Goal: Task Accomplishment & Management: Manage account settings

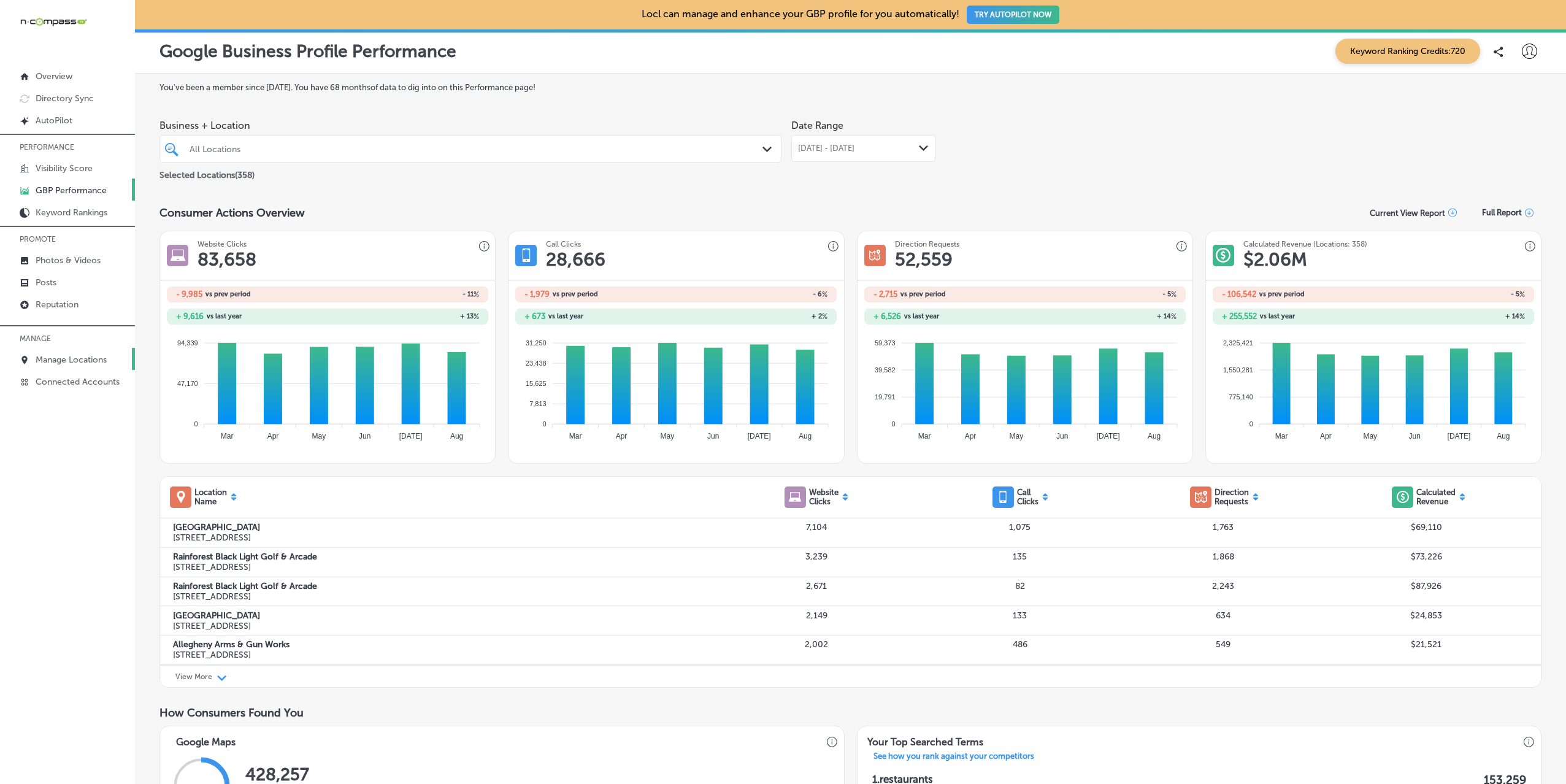
click at [76, 366] on link "Manage Locations" at bounding box center [67, 359] width 135 height 22
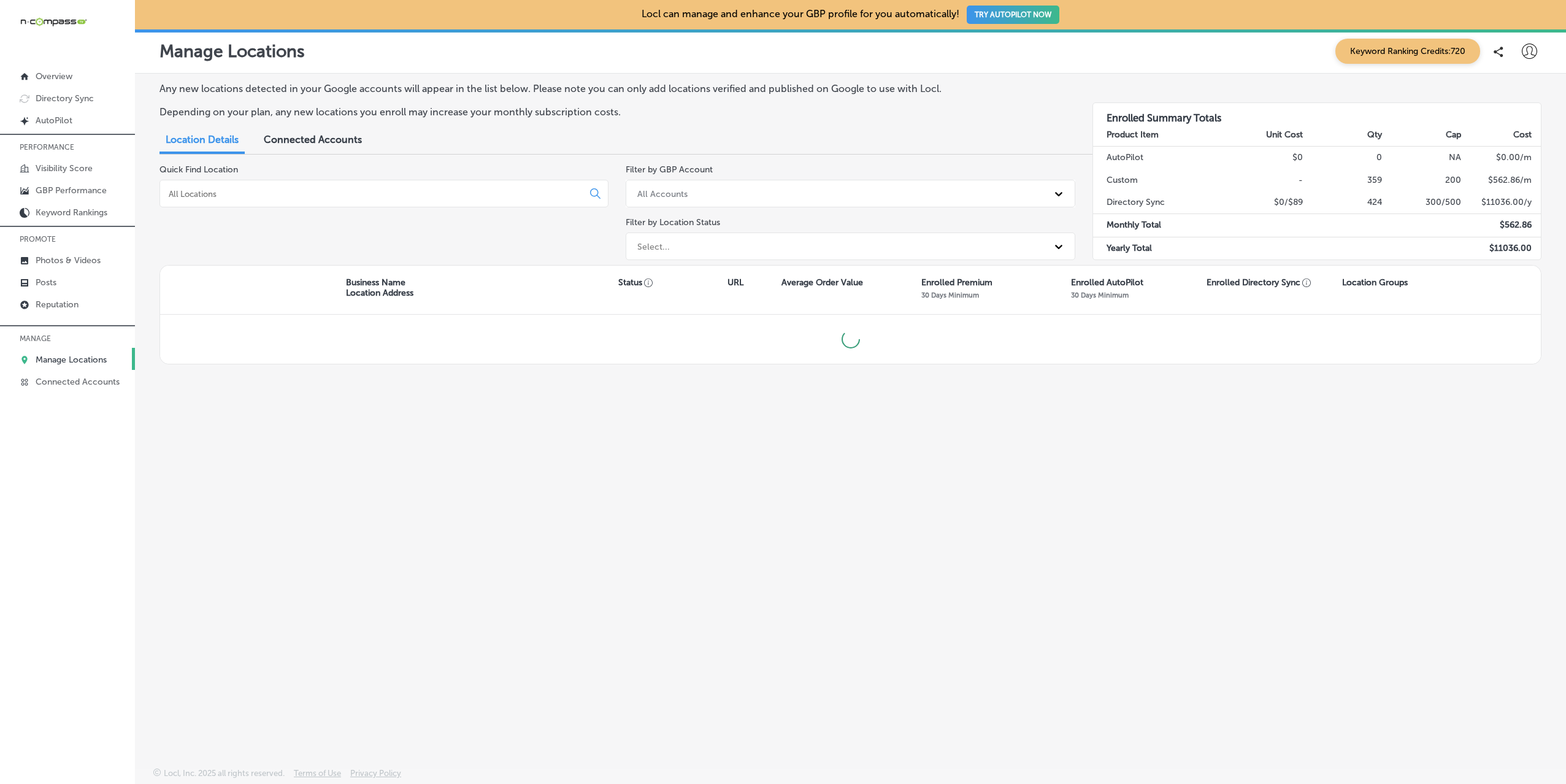
click at [268, 198] on input at bounding box center [374, 194] width 413 height 11
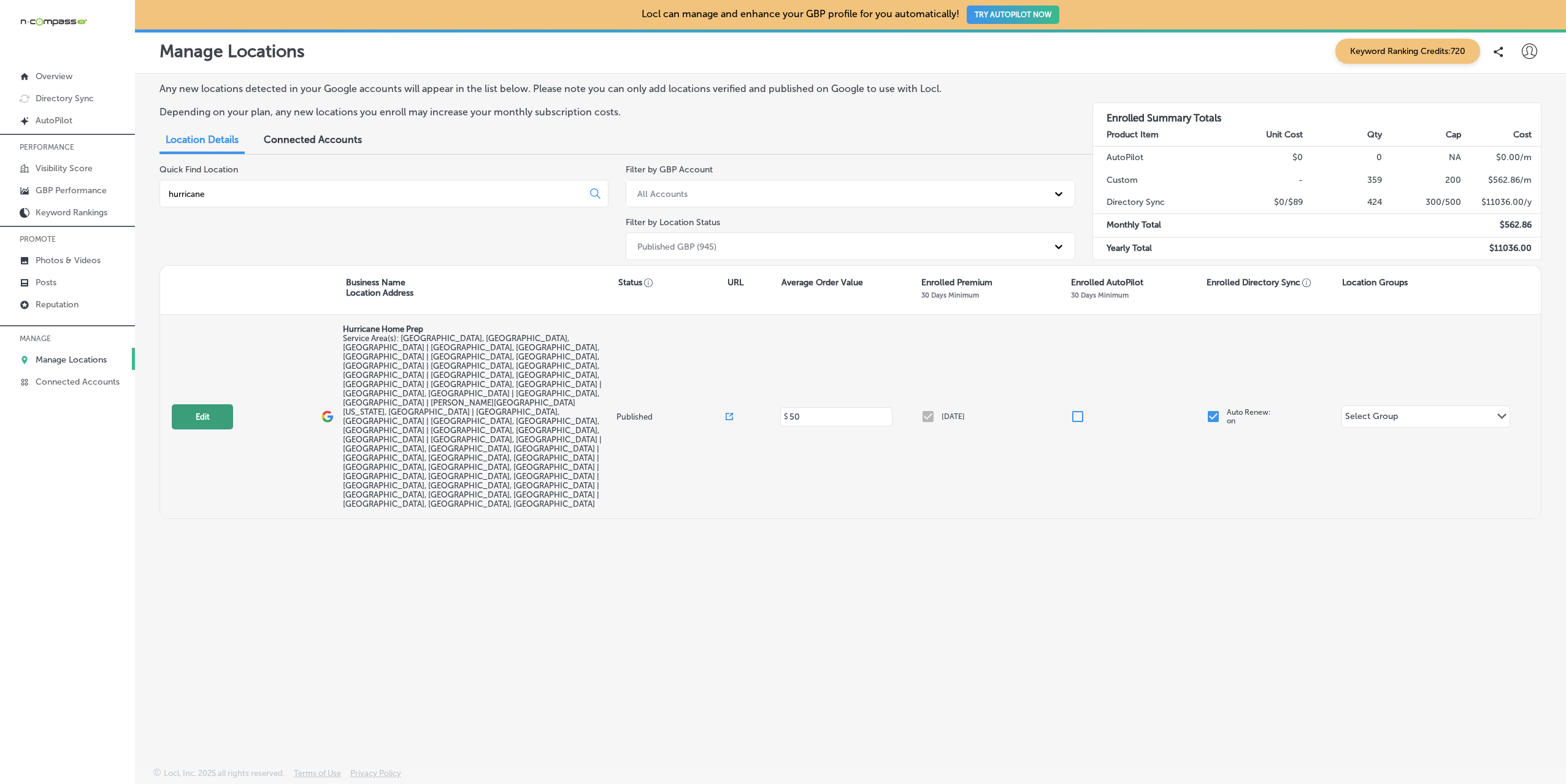
type input "hurricane"
click at [202, 404] on button "Edit" at bounding box center [202, 417] width 61 height 26
select select "US"
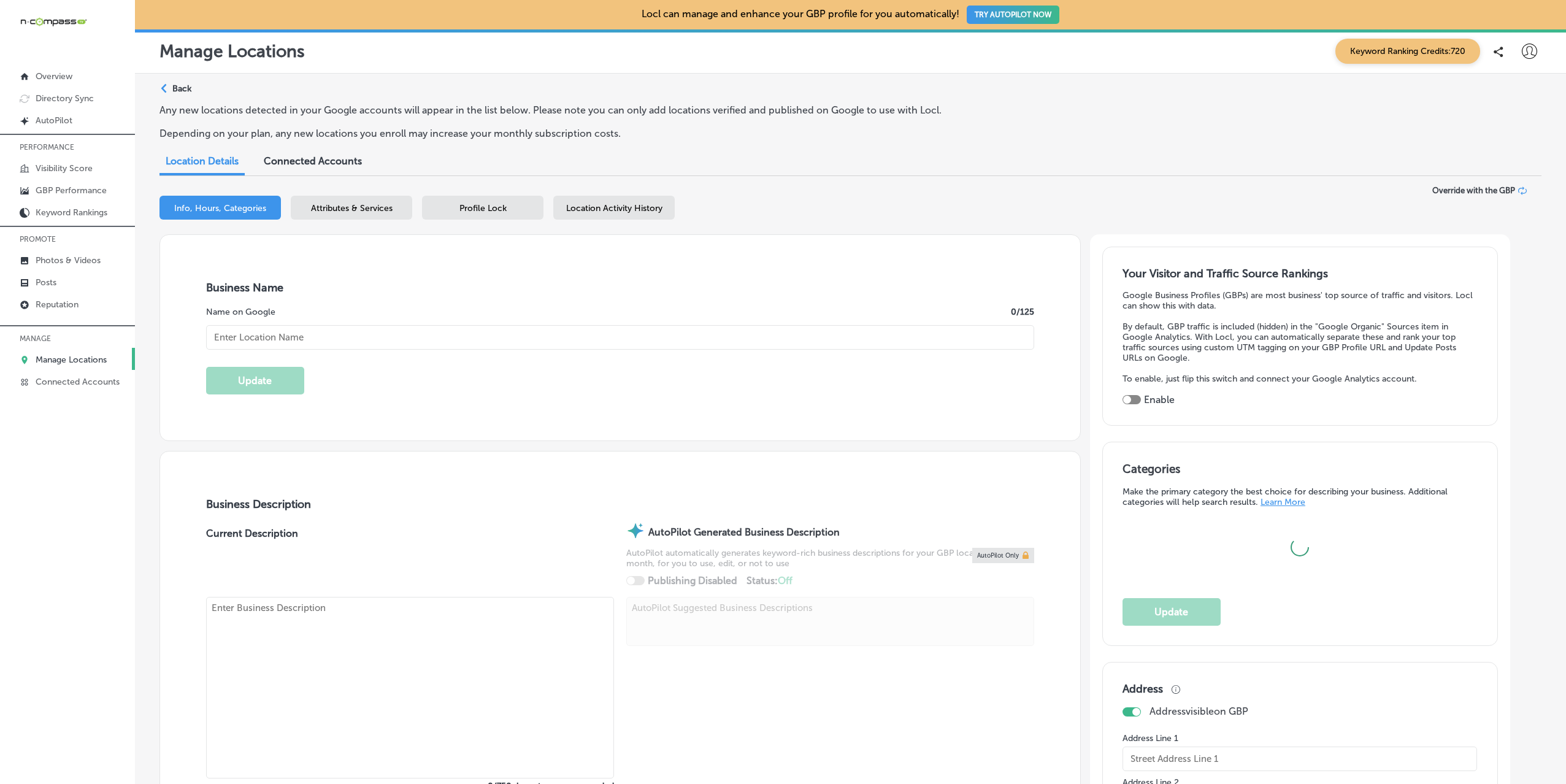
type input "Hurricane Home Prep"
checkbox input "false"
type input "[STREET_ADDRESS]"
type input "#2539"
type input "Saint Augustine"
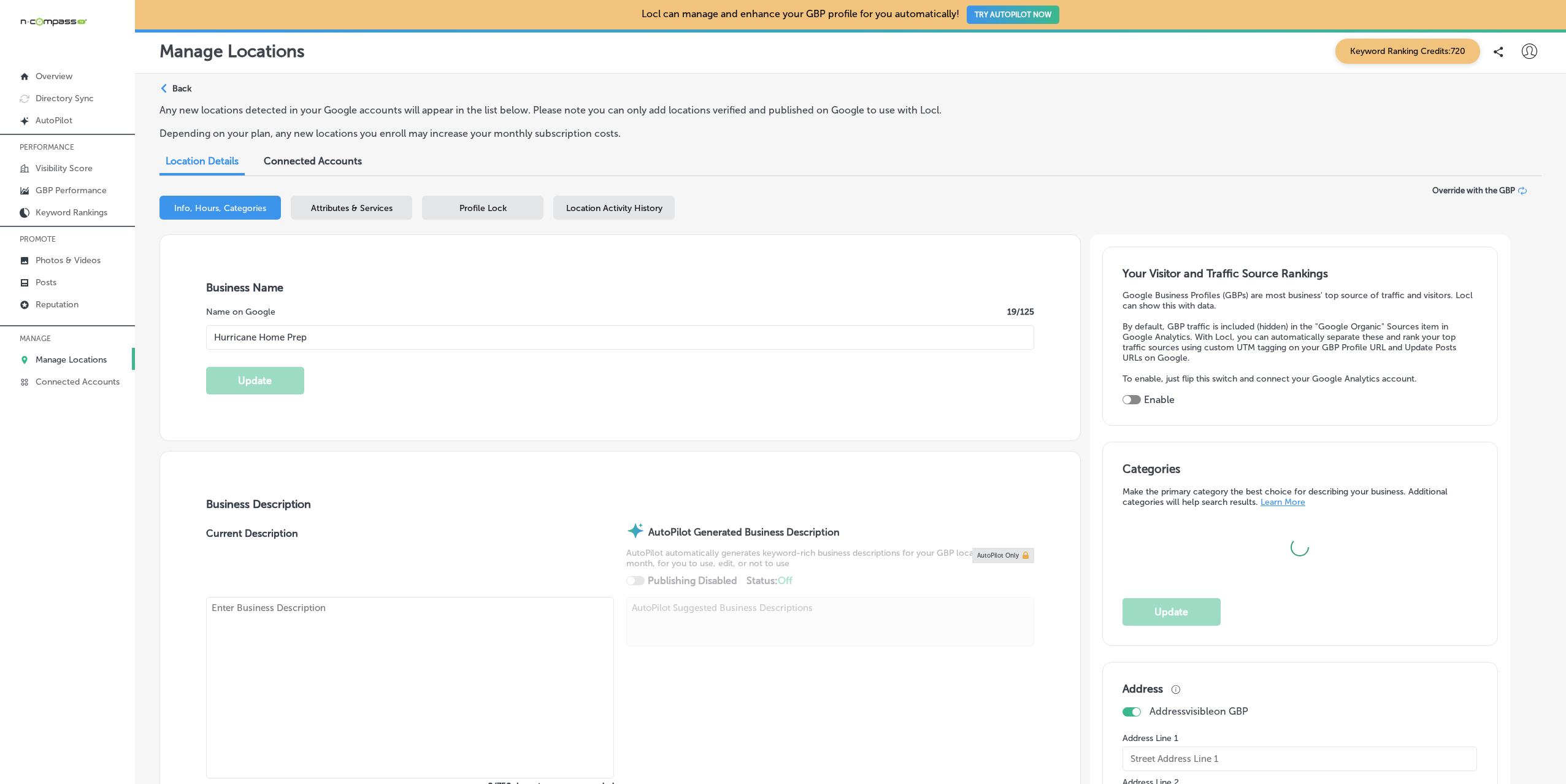
type input "32080"
type input "US"
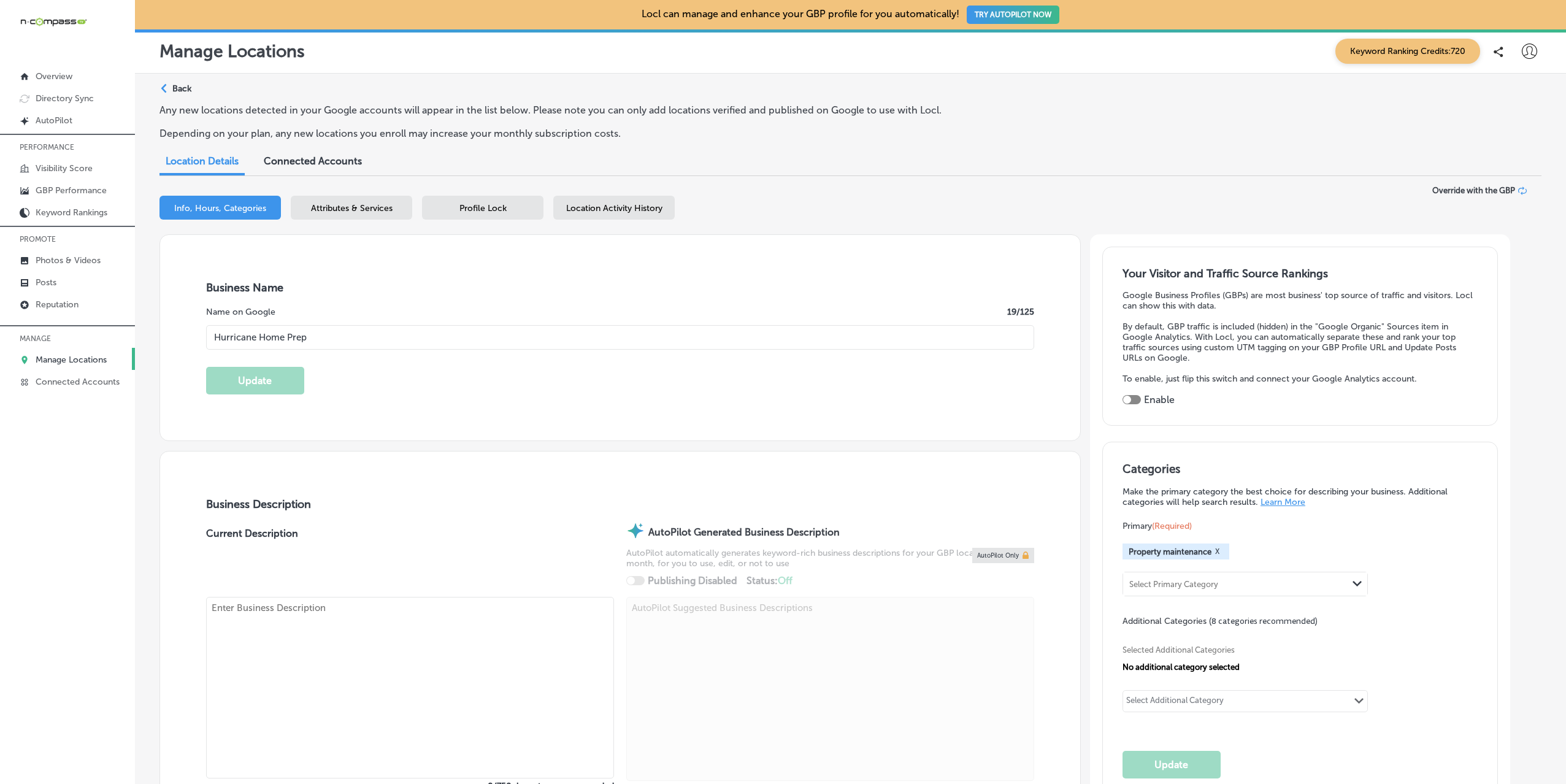
type input "[URL][DOMAIN_NAME]"
checkbox input "true"
type textarea "Founded by [PERSON_NAME], a licensed insurance adjuster with over 15 years of e…"
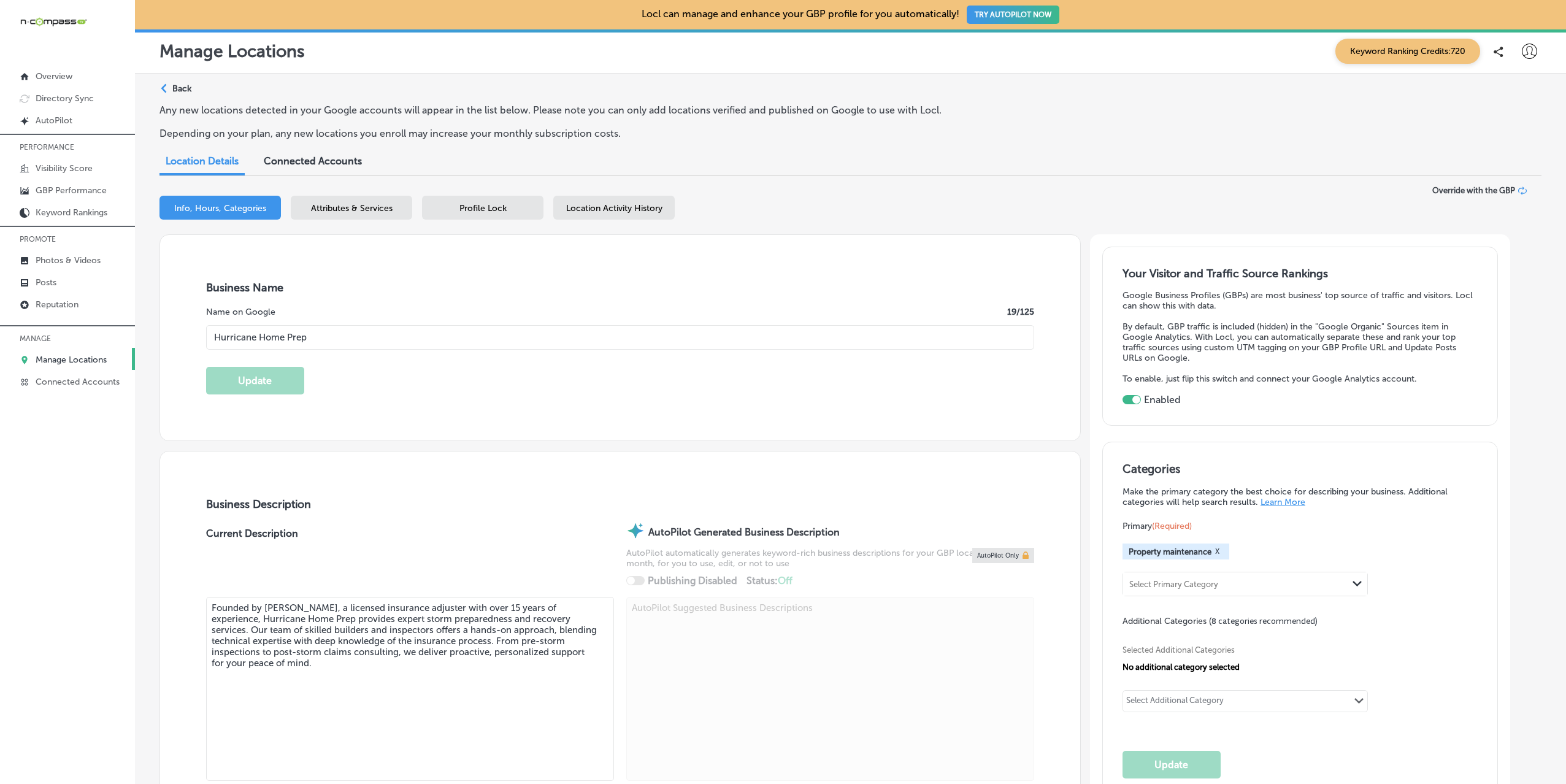
type input "[PHONE_NUMBER]"
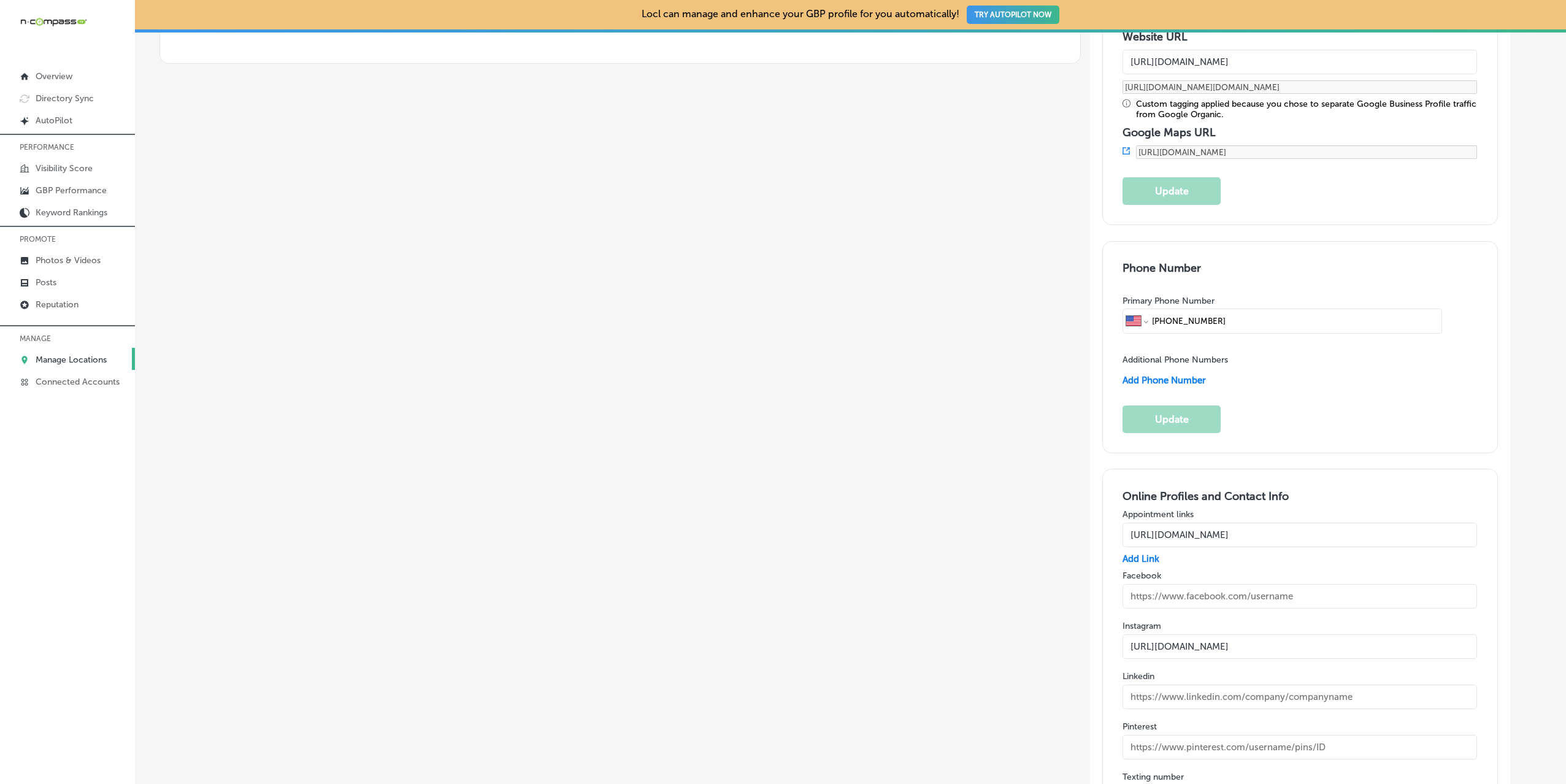
scroll to position [1656, 0]
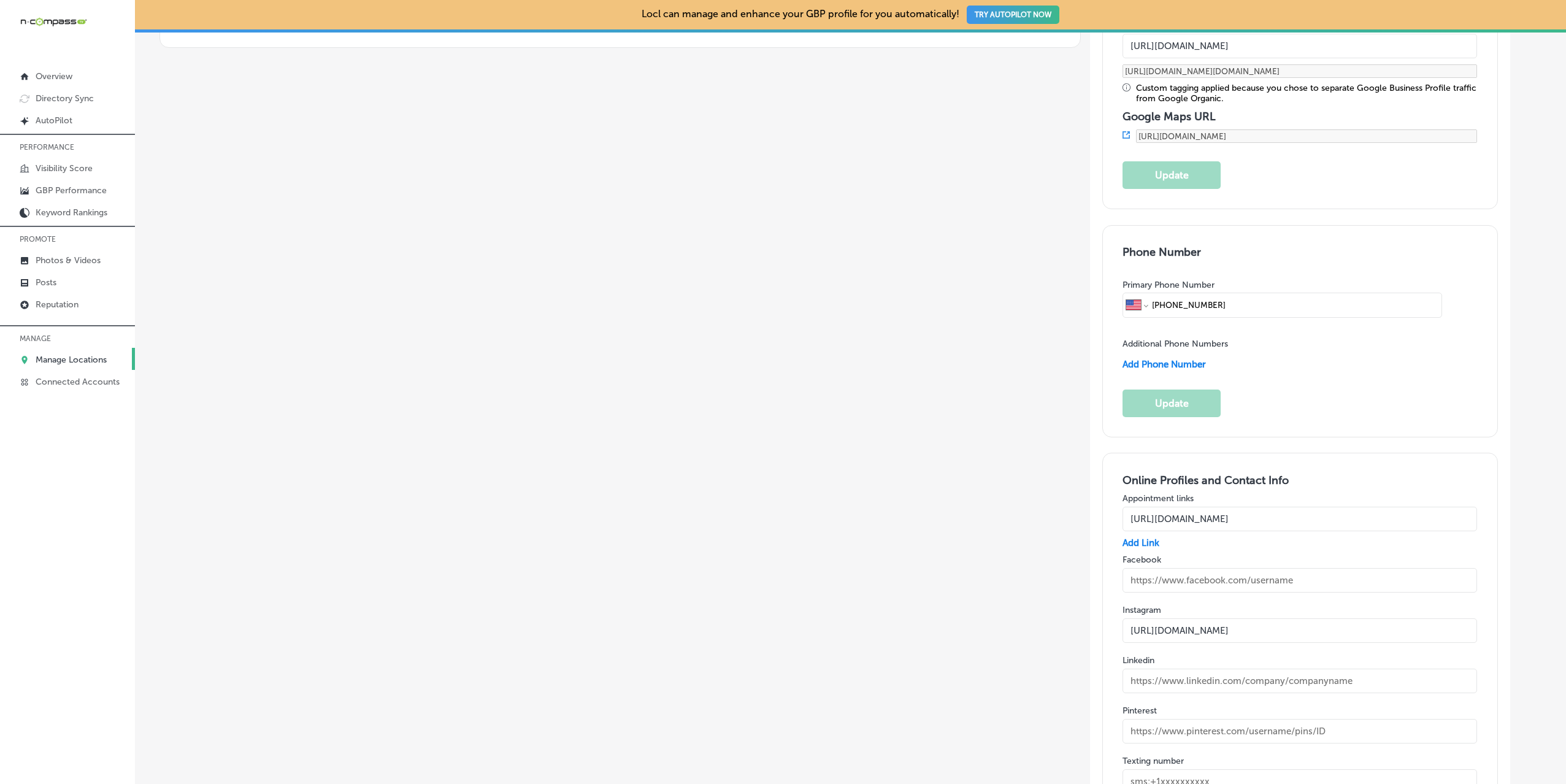
click at [1250, 568] on input "text" at bounding box center [1300, 581] width 355 height 25
click at [1237, 568] on input "text" at bounding box center [1300, 581] width 355 height 25
paste input "[URL][DOMAIN_NAME]"
type input "[URL][DOMAIN_NAME]"
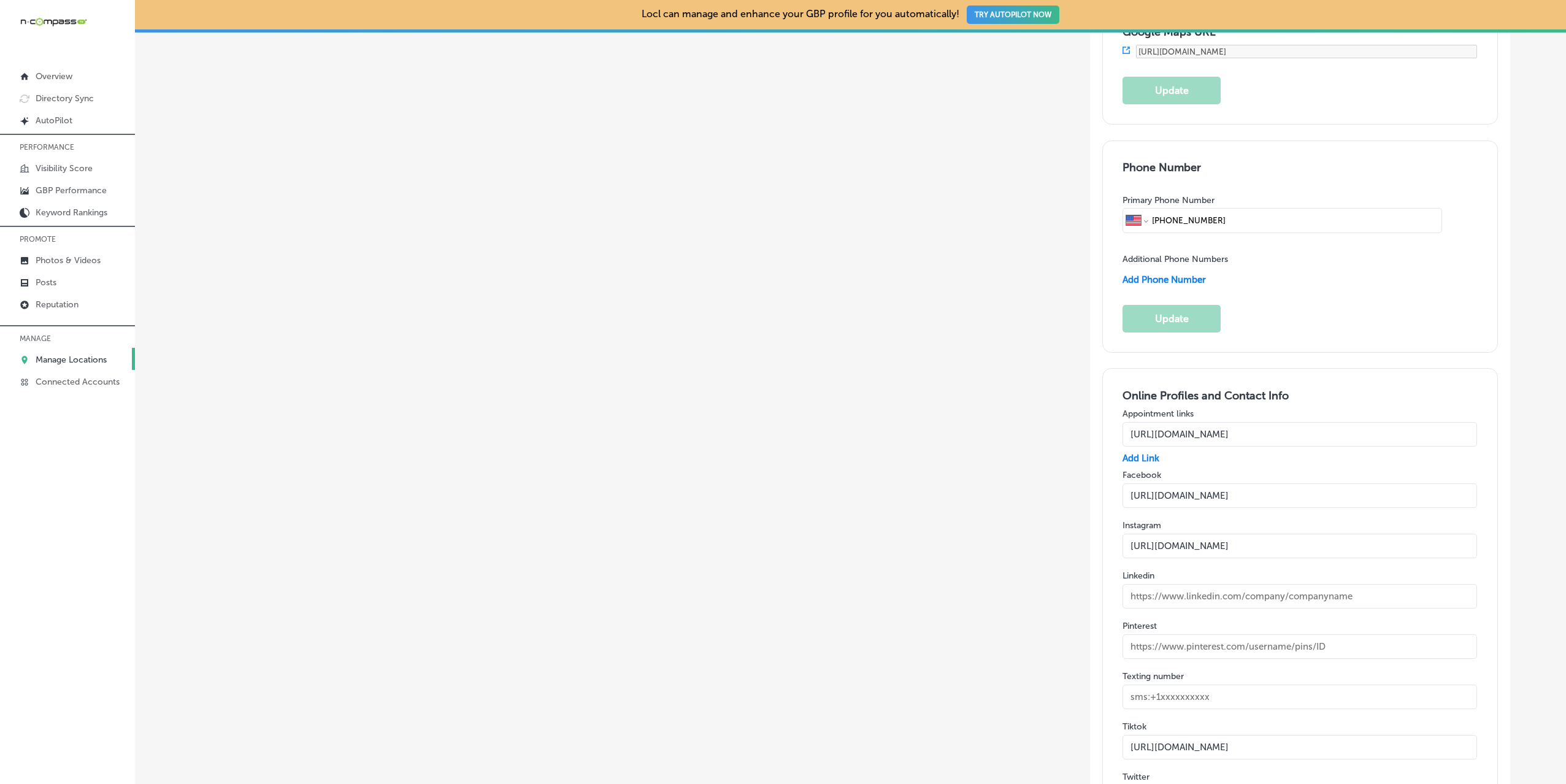
scroll to position [1778, 0]
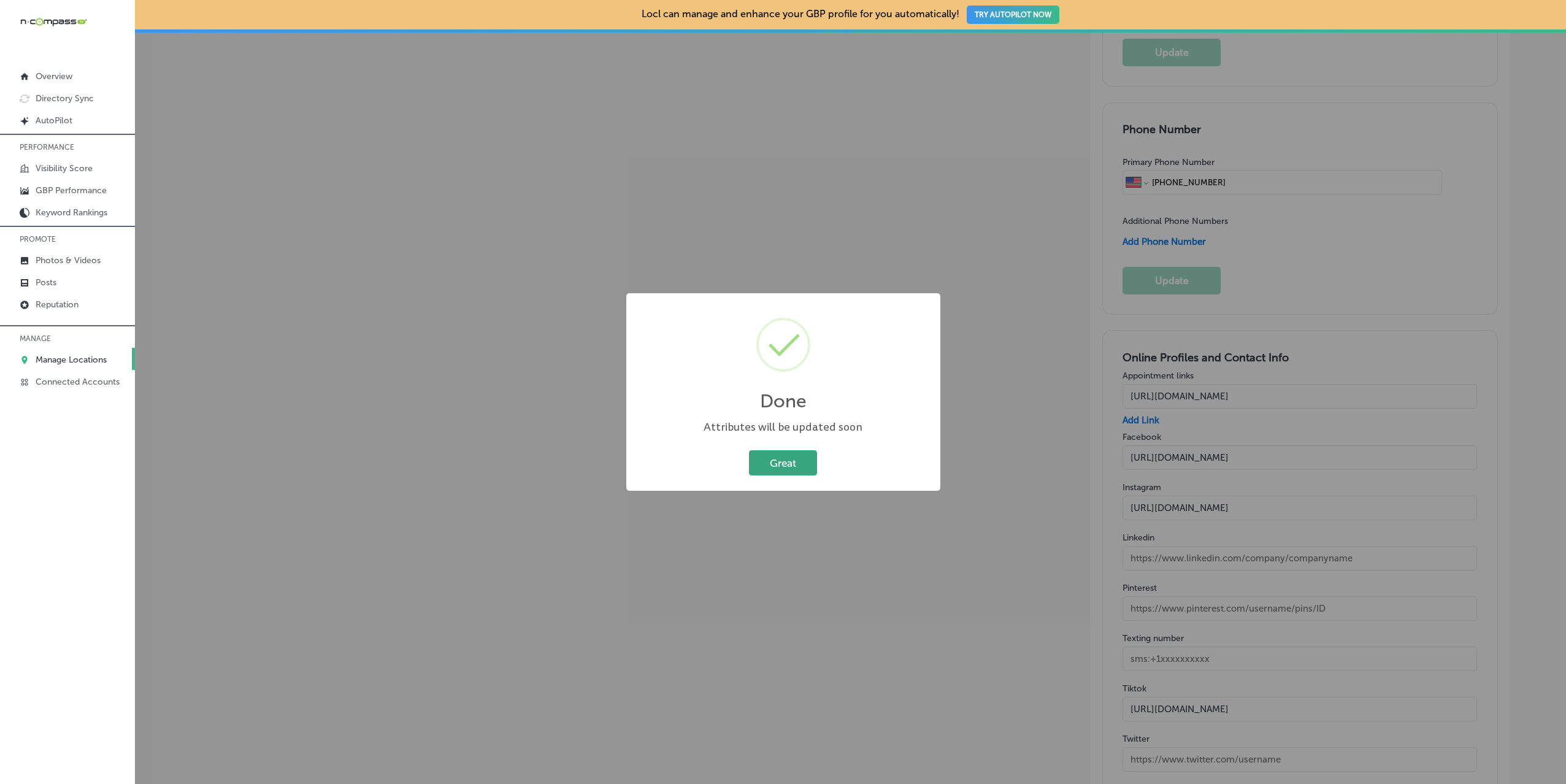
click at [787, 459] on button "Great" at bounding box center [783, 462] width 68 height 26
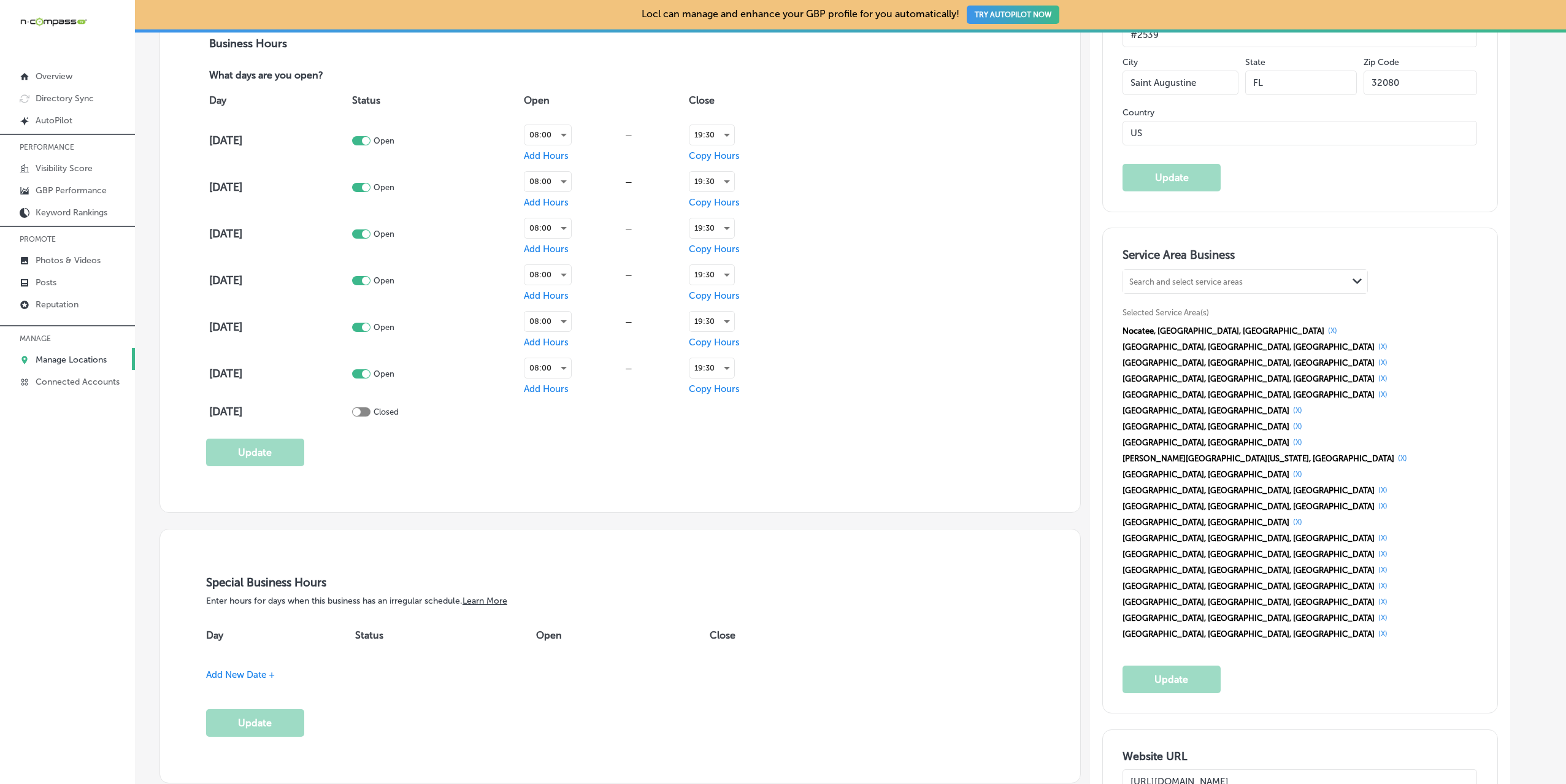
scroll to position [920, 0]
click at [79, 355] on p "Manage Locations" at bounding box center [71, 360] width 71 height 10
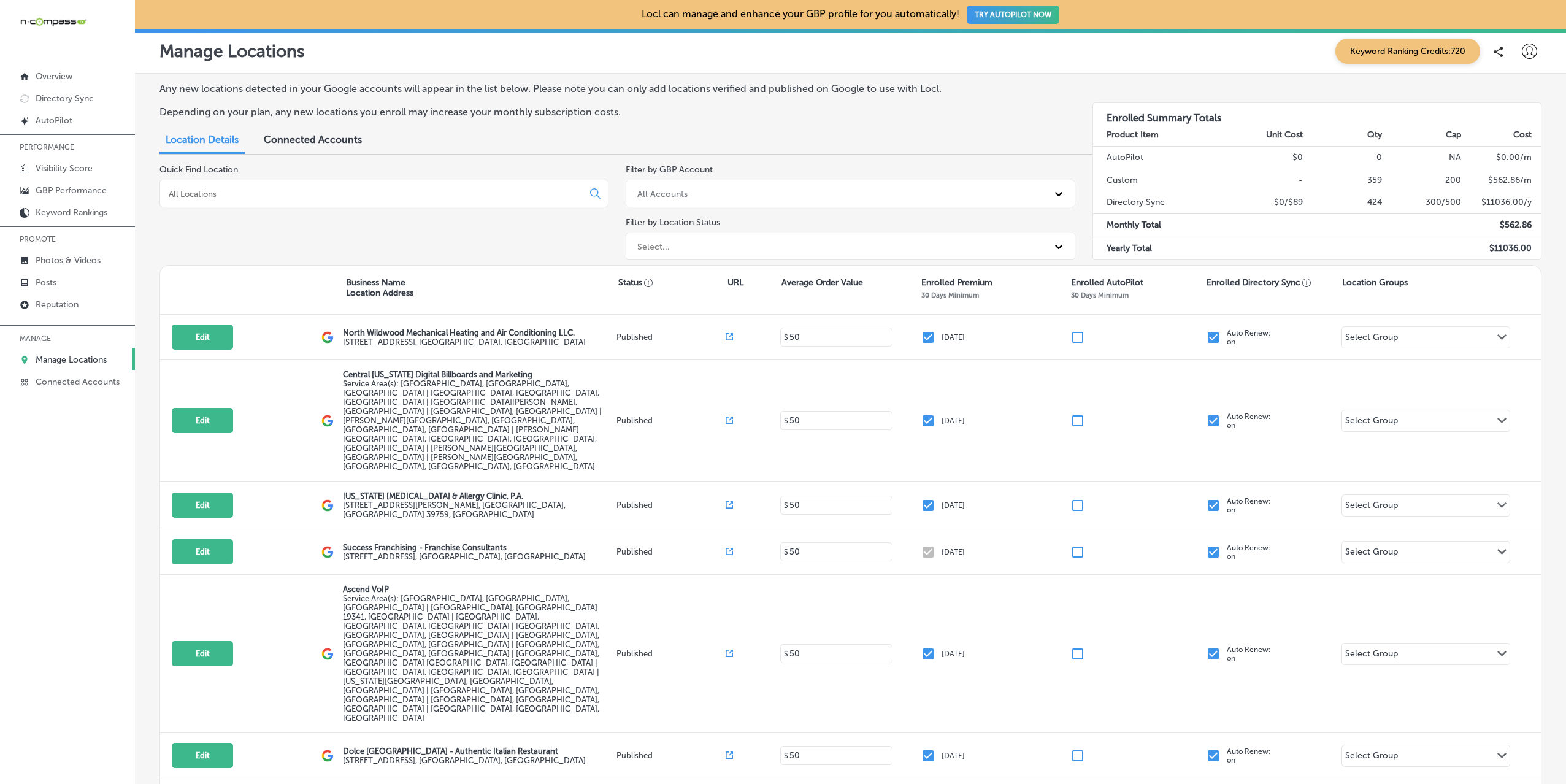
click at [227, 203] on div at bounding box center [384, 193] width 449 height 28
click at [233, 191] on input at bounding box center [374, 194] width 413 height 11
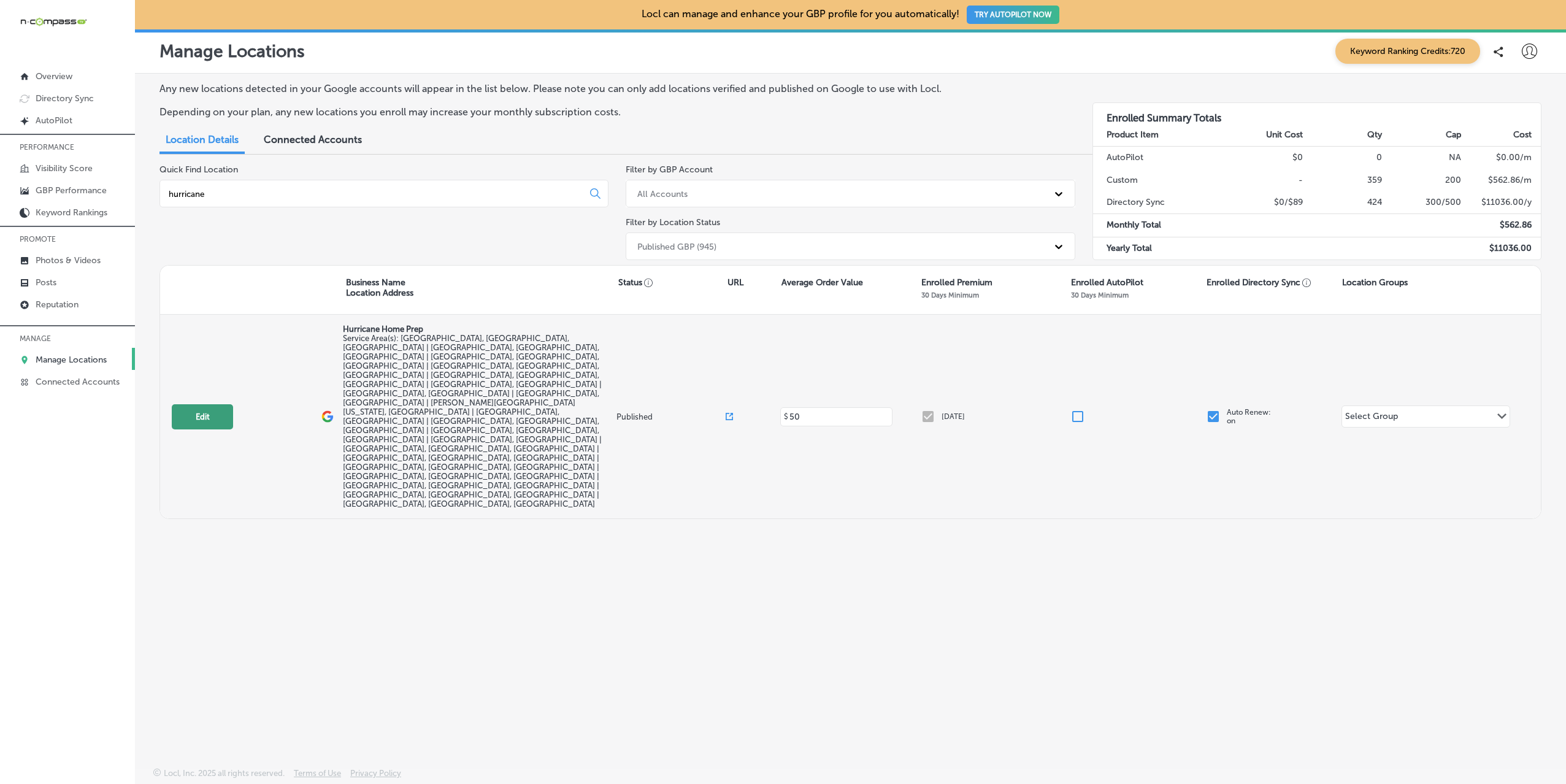
type input "hurricane"
click at [212, 404] on button "Edit" at bounding box center [202, 417] width 61 height 26
select select "US"
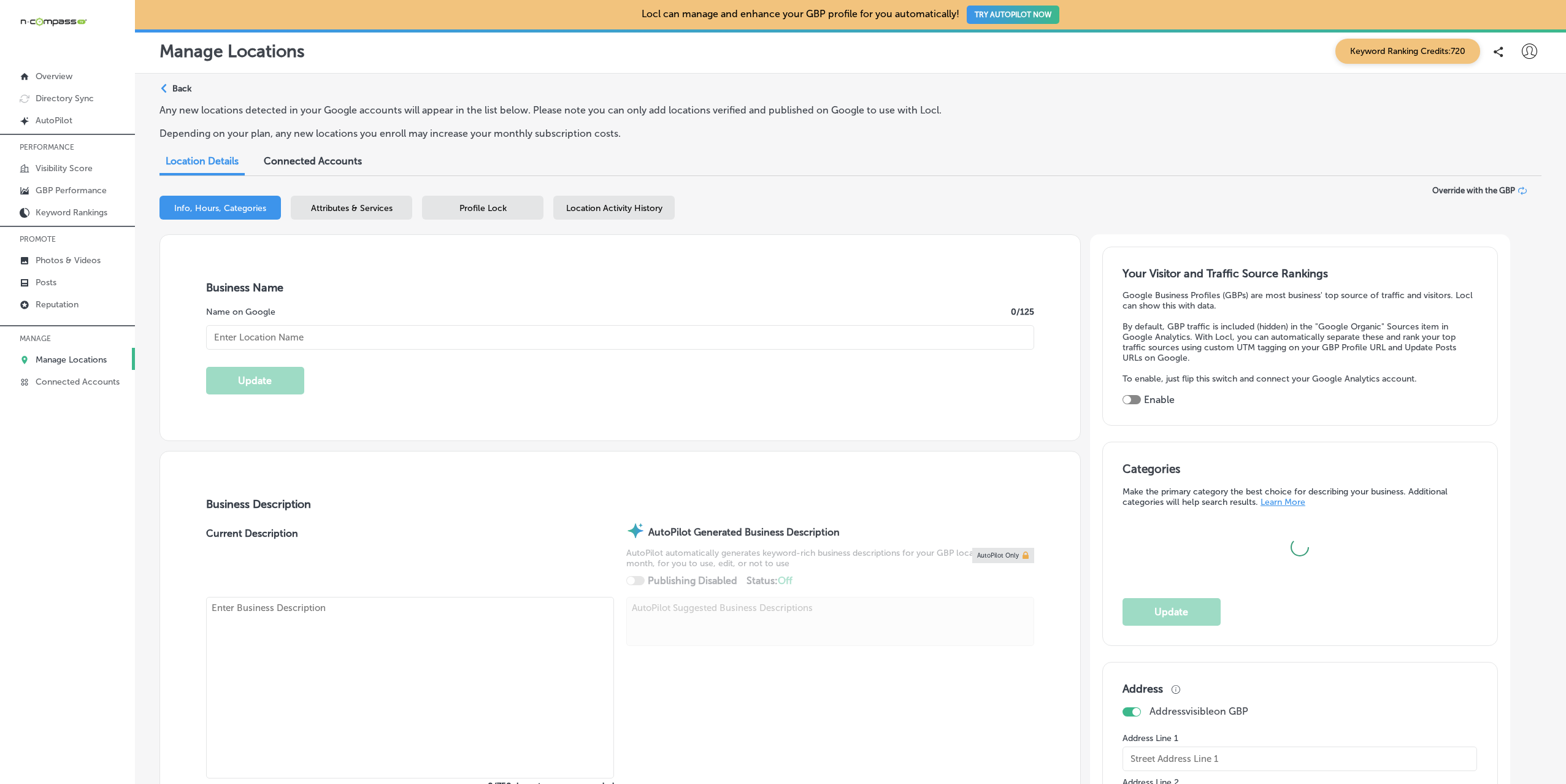
type input "Hurricane Home Prep"
checkbox input "false"
type input "[STREET_ADDRESS]"
type input "#2539"
type input "Saint Augustine"
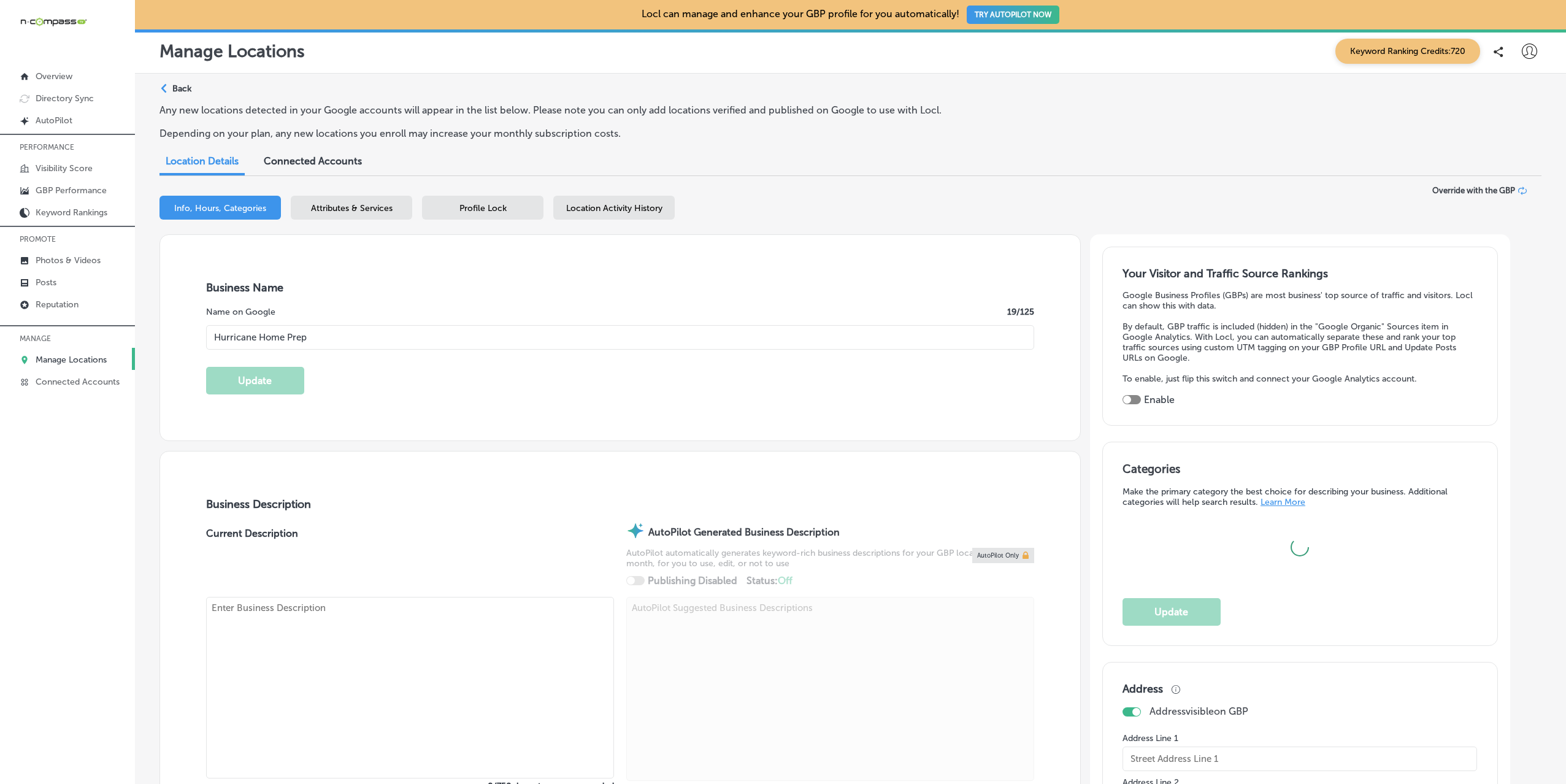
type input "32080"
type input "US"
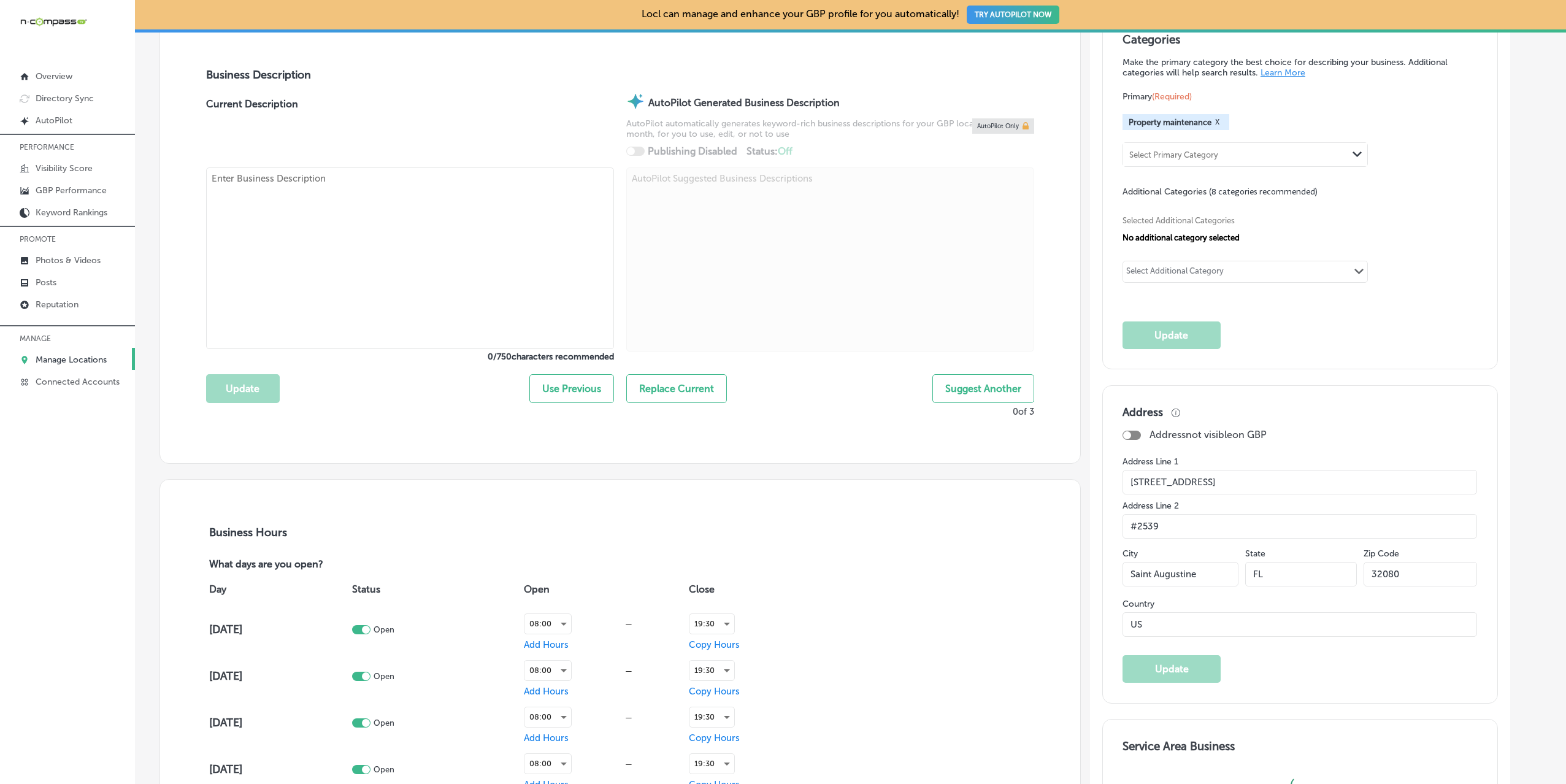
type input "[URL][DOMAIN_NAME]"
checkbox input "true"
type textarea "Founded by [PERSON_NAME], a licensed insurance adjuster with over 15 years of e…"
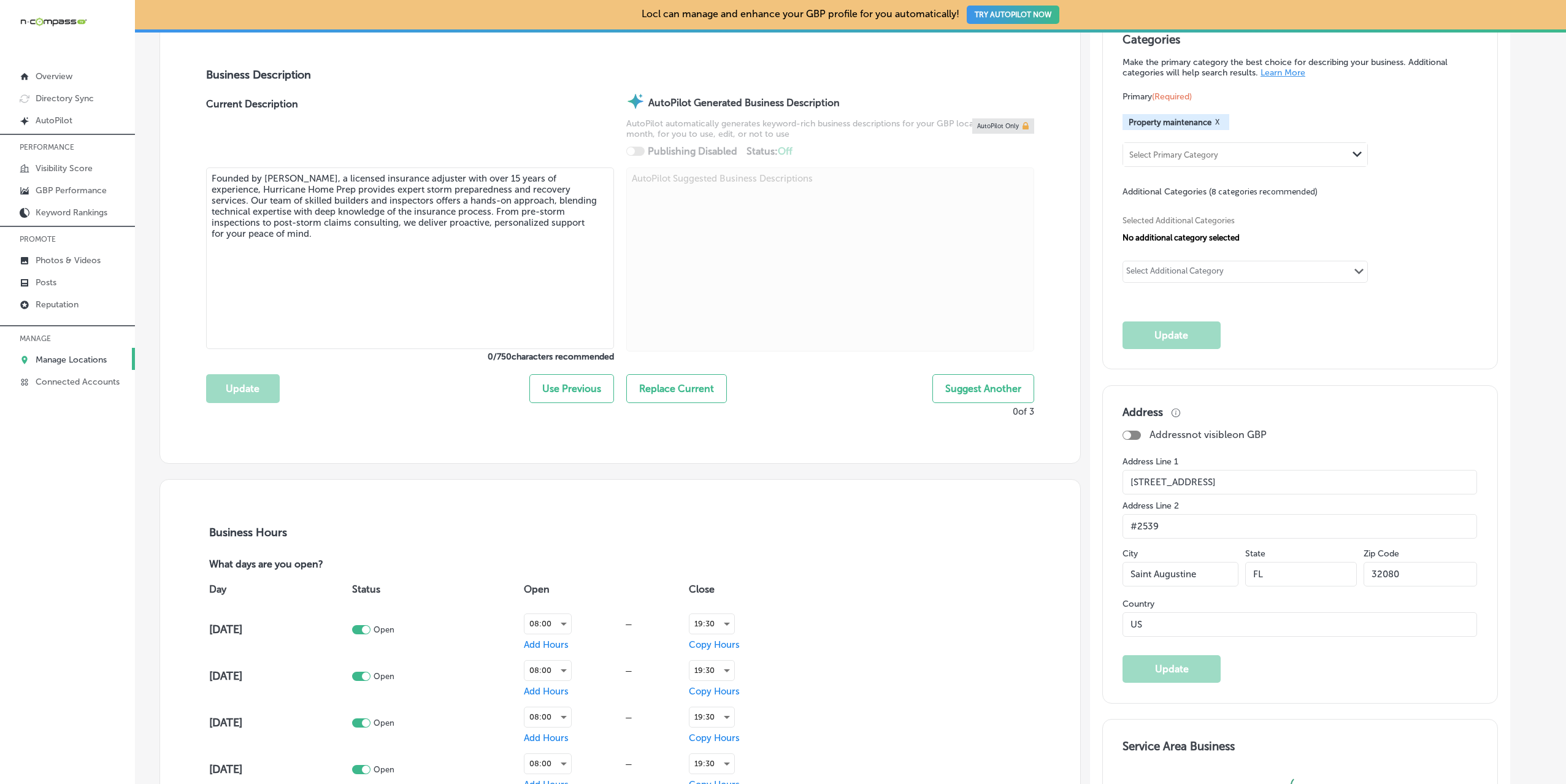
type input "[PHONE_NUMBER]"
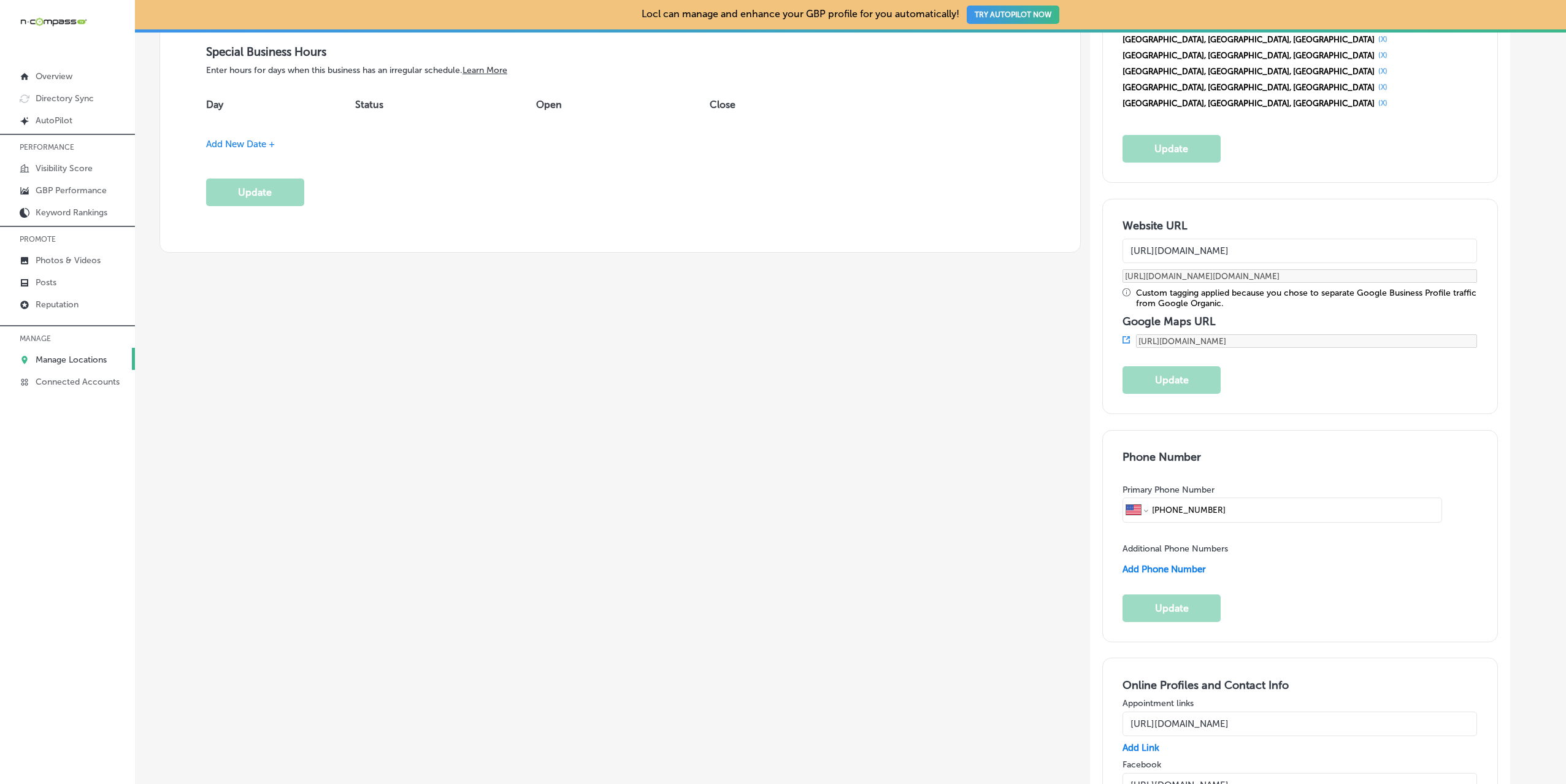
scroll to position [1104, 0]
